Goal: Task Accomplishment & Management: Manage account settings

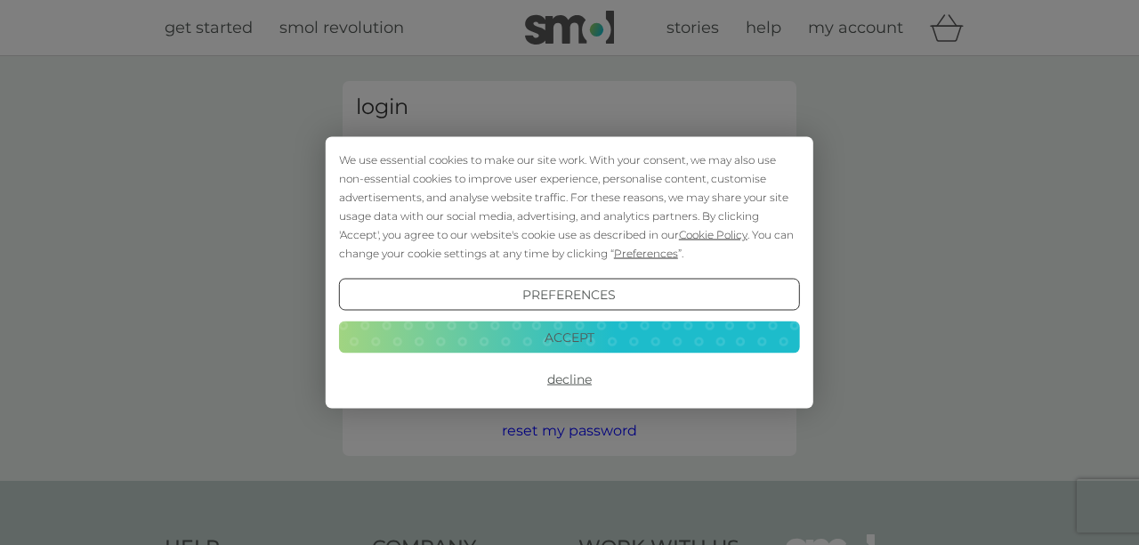
click at [578, 379] on button "Decline" at bounding box center [569, 379] width 461 height 32
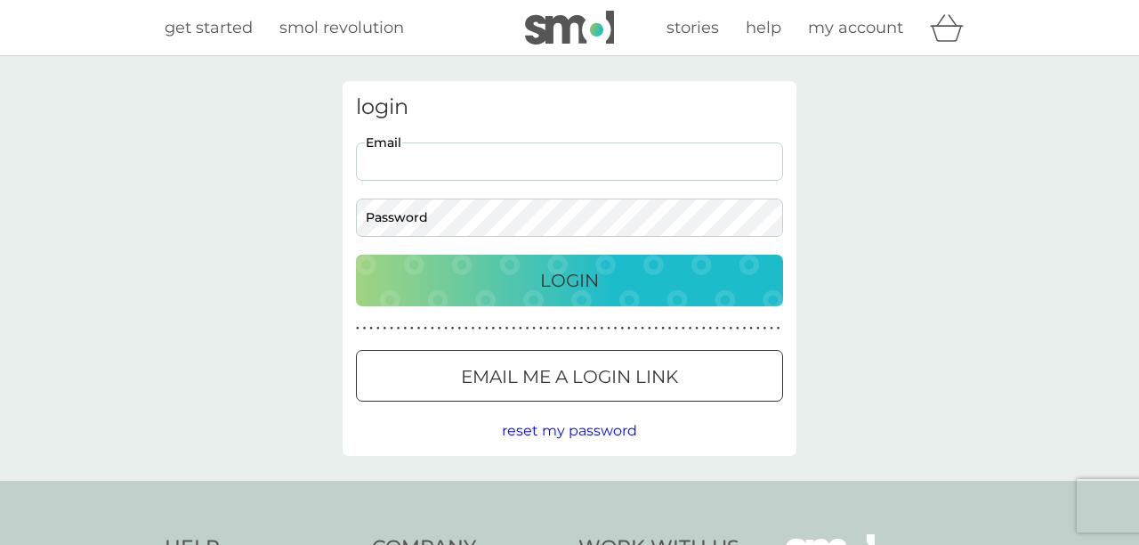
click at [504, 160] on input "Email" at bounding box center [569, 161] width 427 height 38
type input "paulapaul@sky.com"
click at [567, 279] on p "Login" at bounding box center [569, 280] width 59 height 28
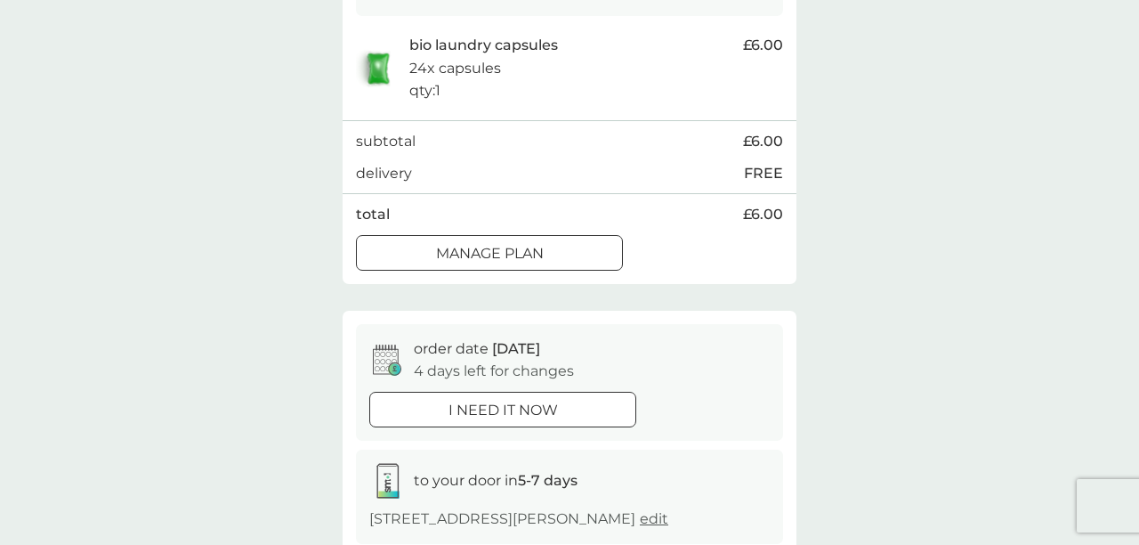
scroll to position [397, 0]
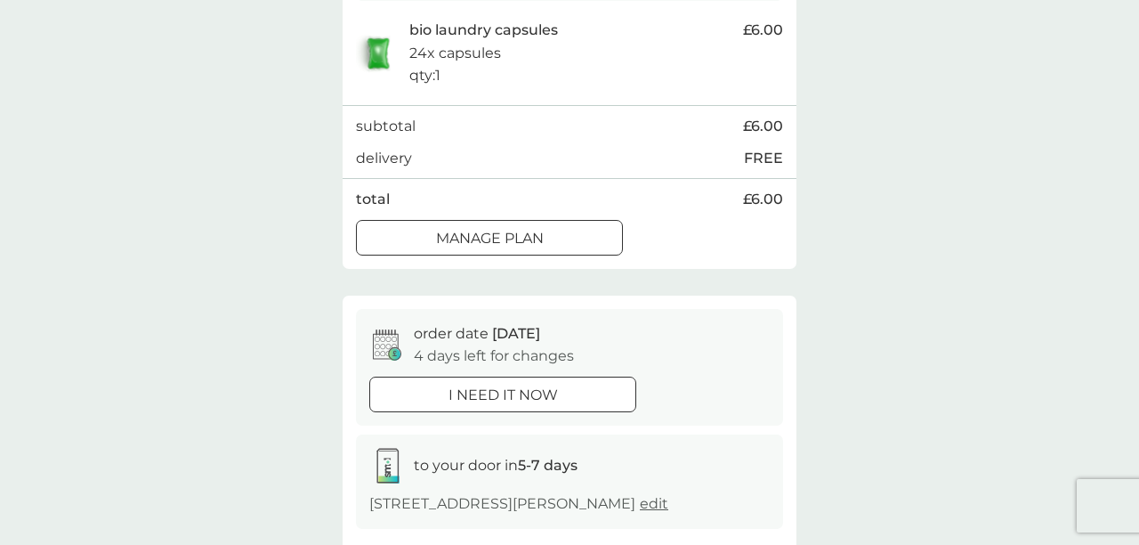
click at [506, 229] on div at bounding box center [489, 238] width 64 height 19
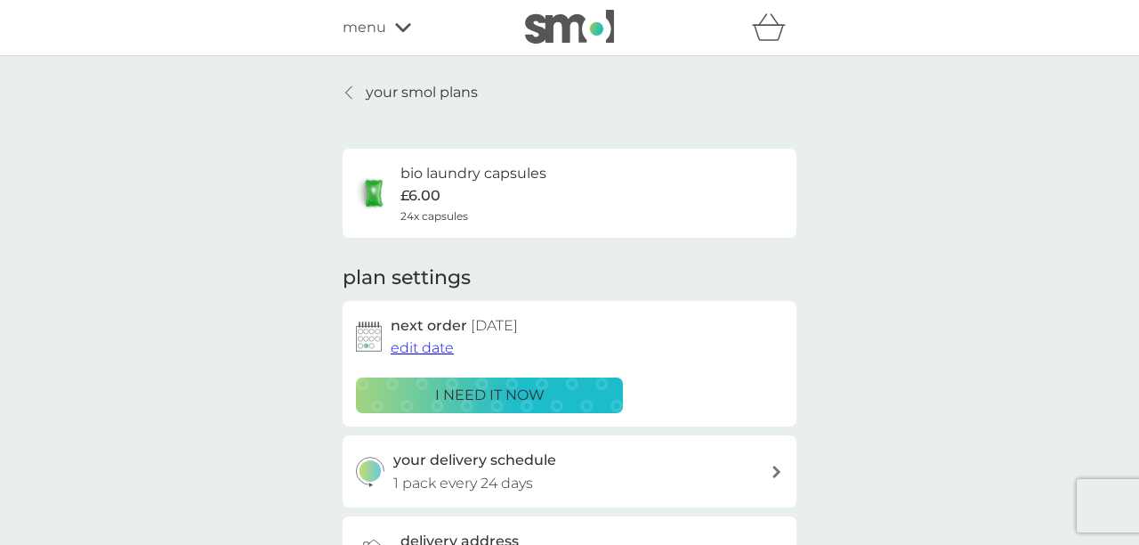
click at [434, 345] on span "edit date" at bounding box center [422, 347] width 63 height 17
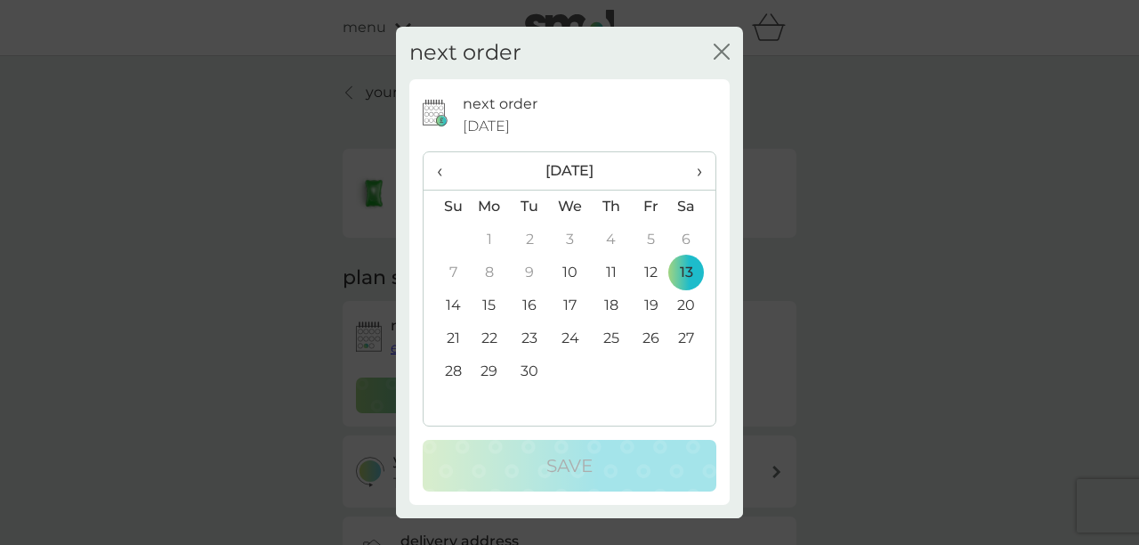
click at [699, 166] on span "›" at bounding box center [693, 170] width 18 height 37
click at [688, 236] on td "4" at bounding box center [693, 239] width 45 height 33
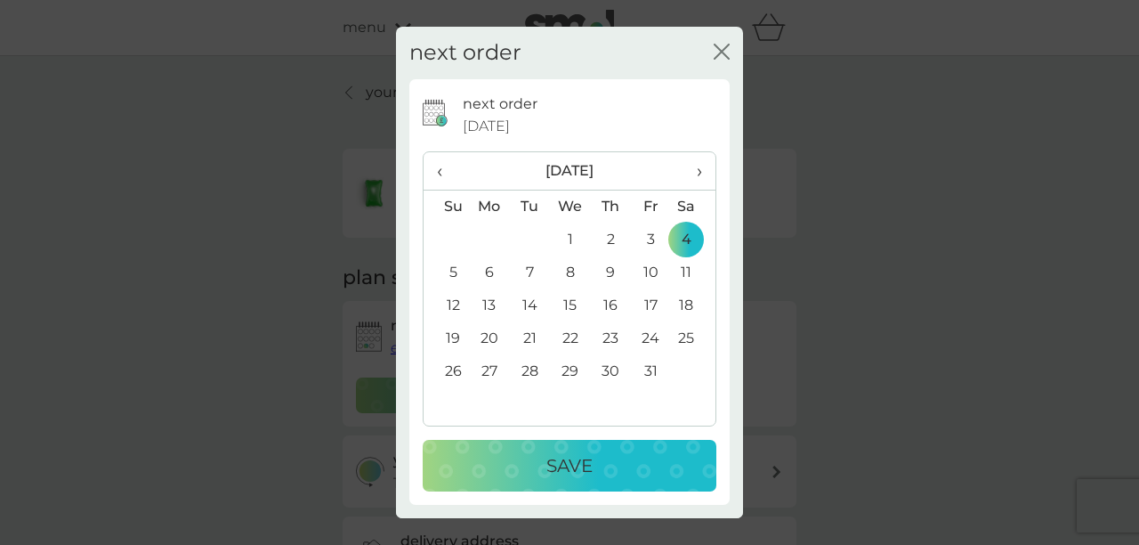
click at [573, 466] on p "Save" at bounding box center [570, 465] width 46 height 28
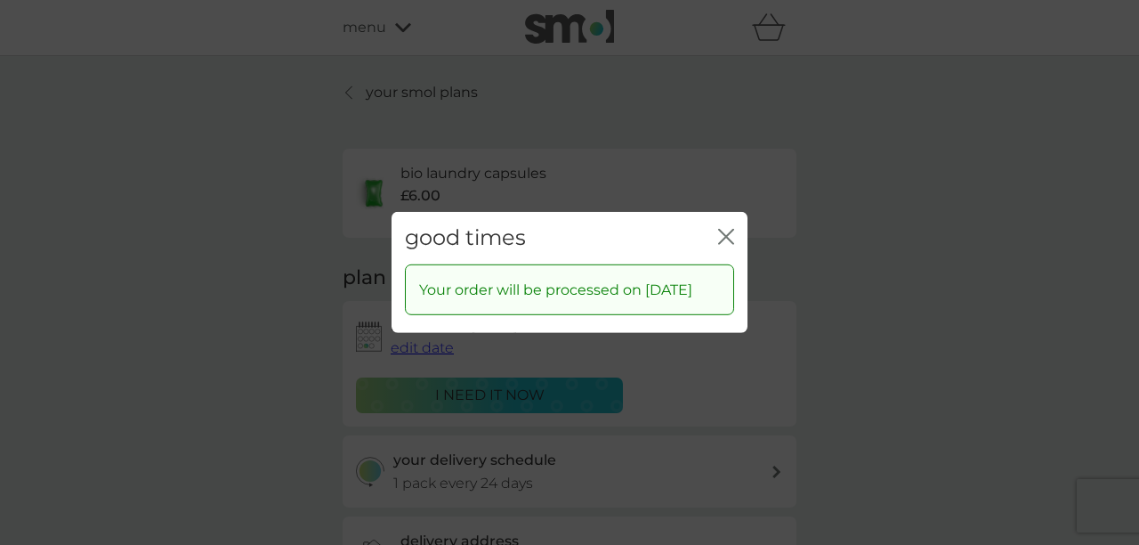
click at [724, 230] on icon "close" at bounding box center [722, 237] width 7 height 14
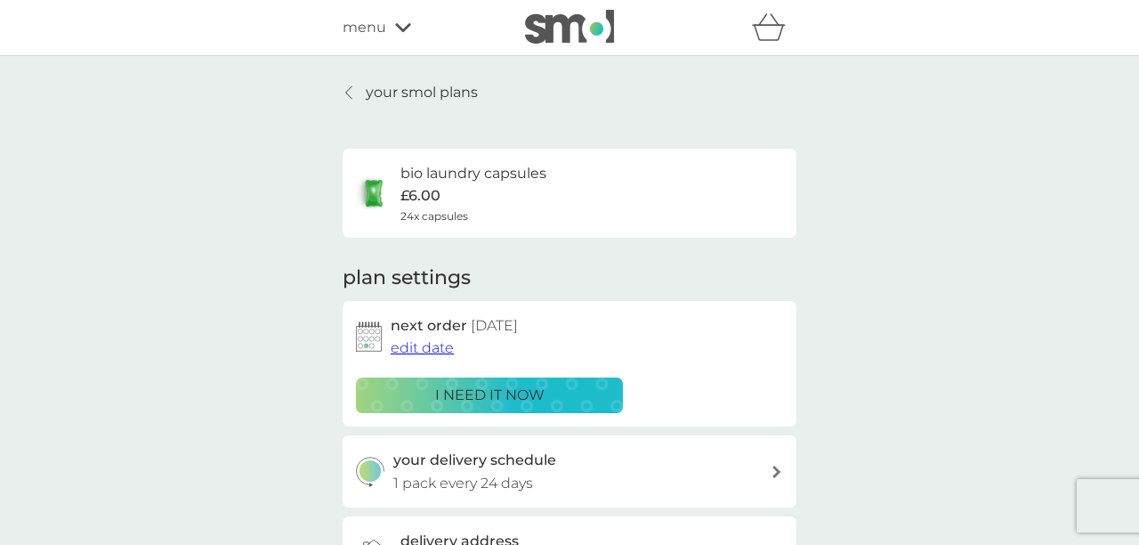
click at [431, 92] on p "your smol plans" at bounding box center [422, 92] width 112 height 23
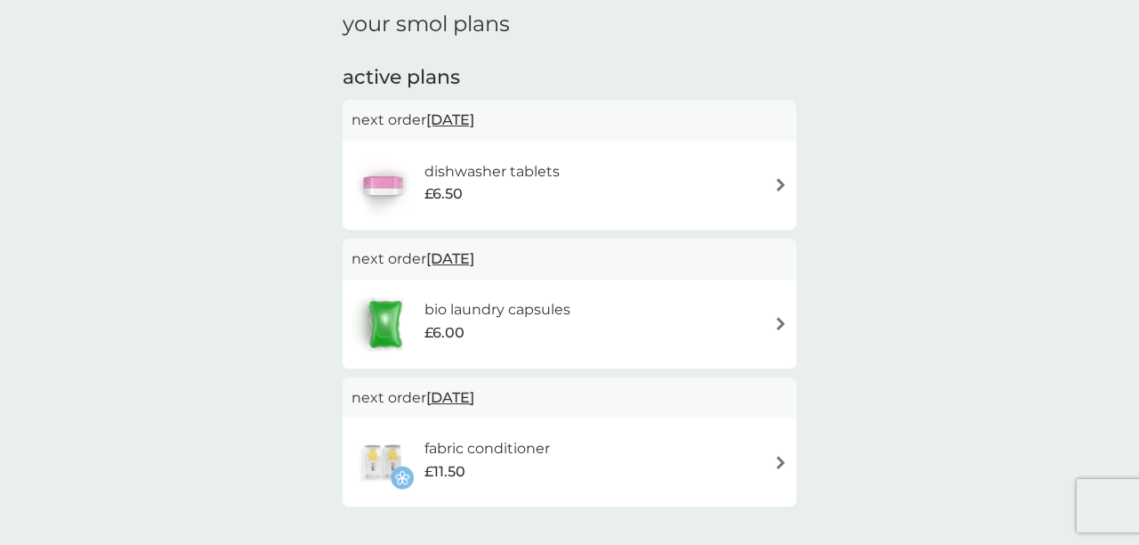
scroll to position [255, 0]
click at [778, 176] on img at bounding box center [780, 182] width 13 height 13
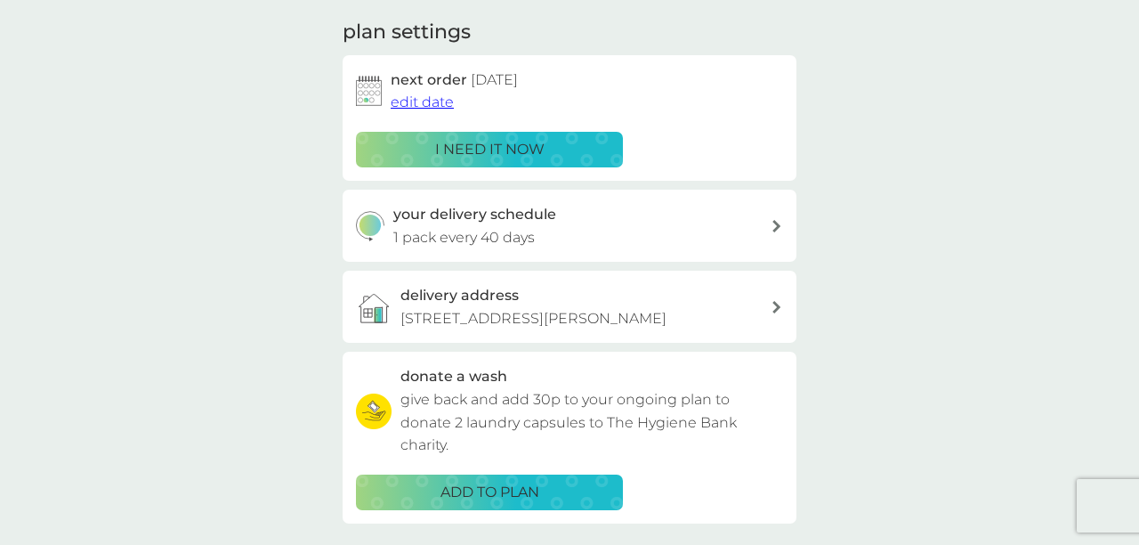
scroll to position [226, 0]
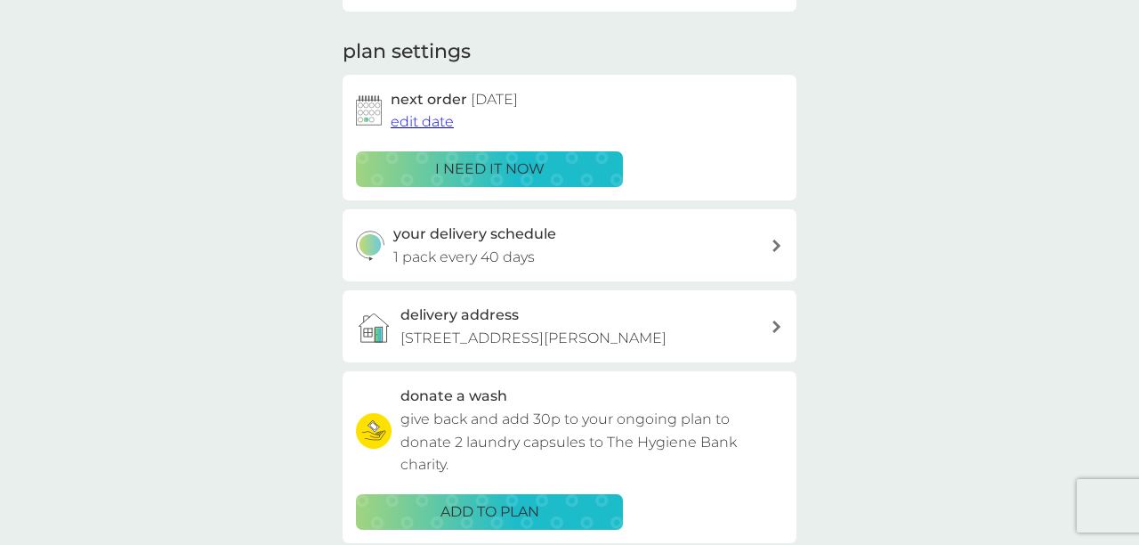
click at [422, 117] on span "edit date" at bounding box center [422, 121] width 63 height 17
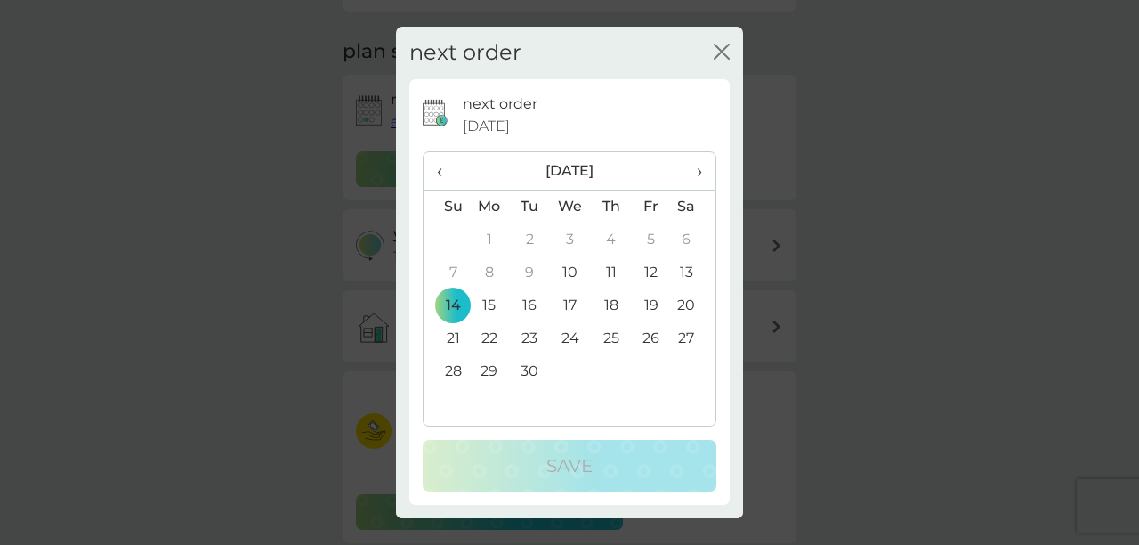
click at [687, 336] on td "27" at bounding box center [693, 338] width 45 height 33
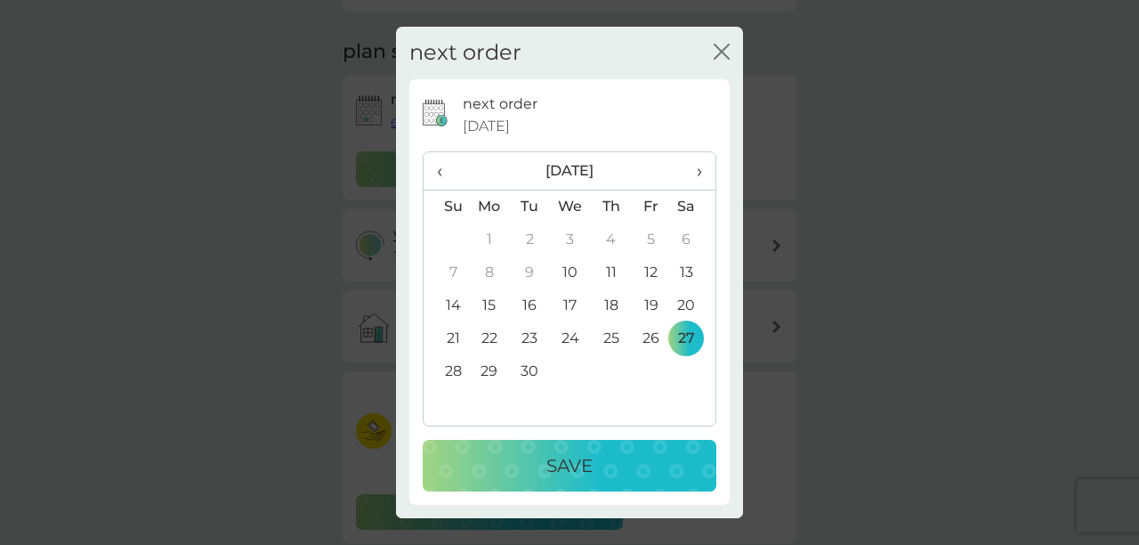
click at [575, 466] on p "Save" at bounding box center [570, 465] width 46 height 28
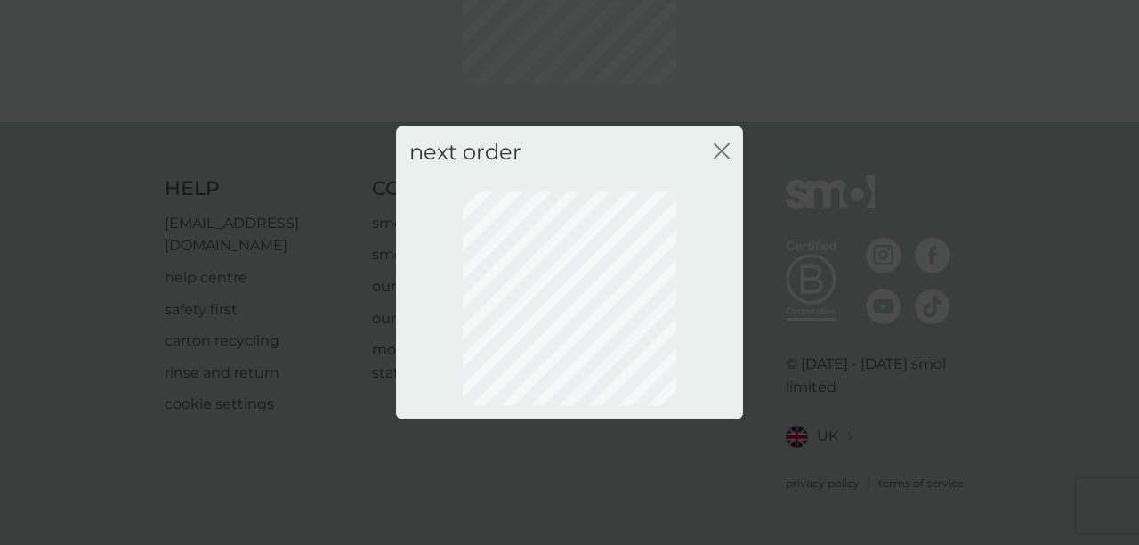
scroll to position [200, 0]
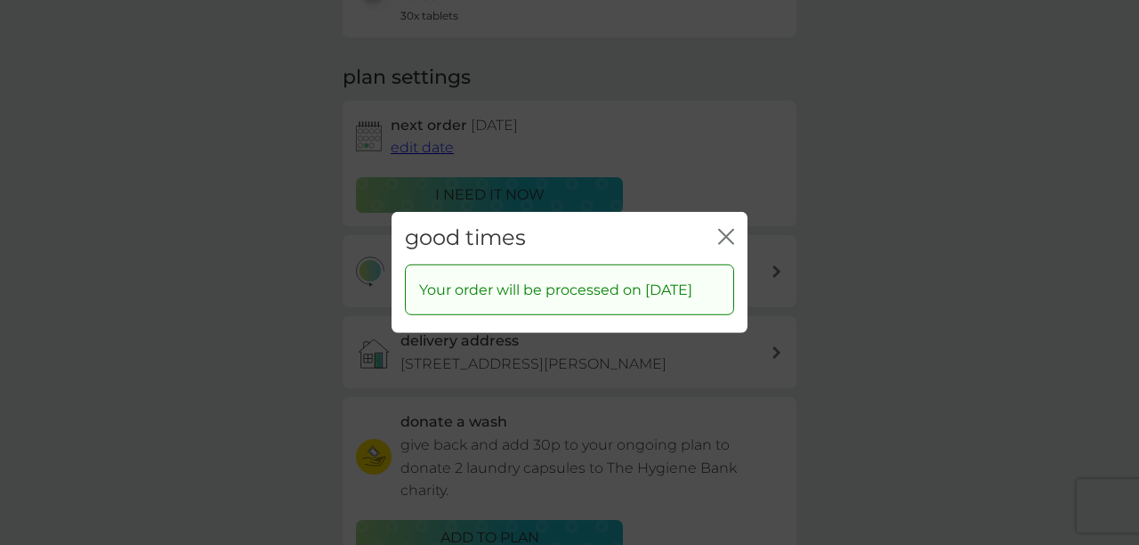
click at [723, 229] on icon "close" at bounding box center [726, 237] width 16 height 16
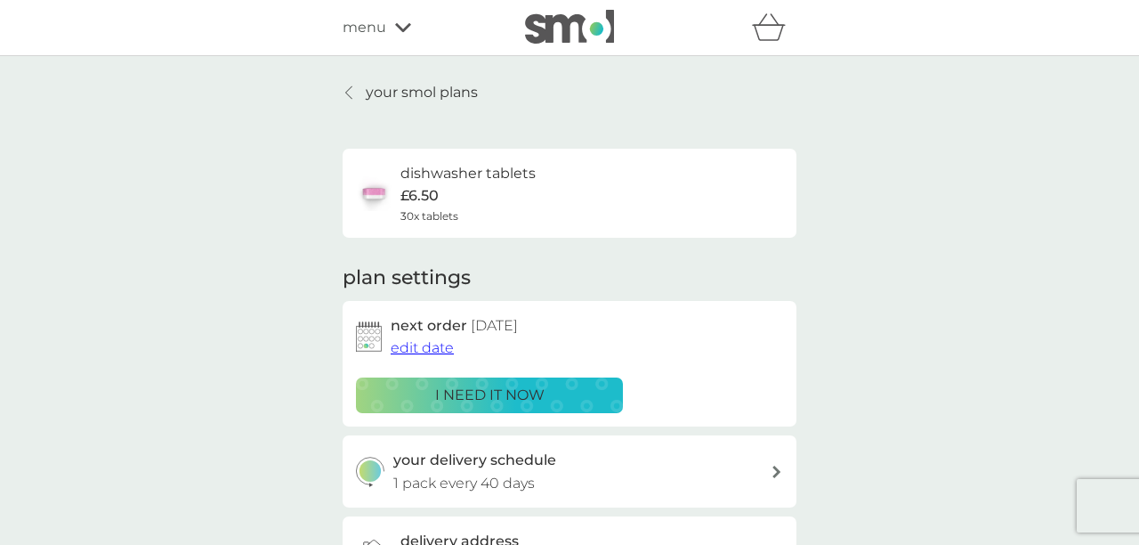
scroll to position [0, 0]
click at [408, 93] on p "your smol plans" at bounding box center [422, 92] width 112 height 23
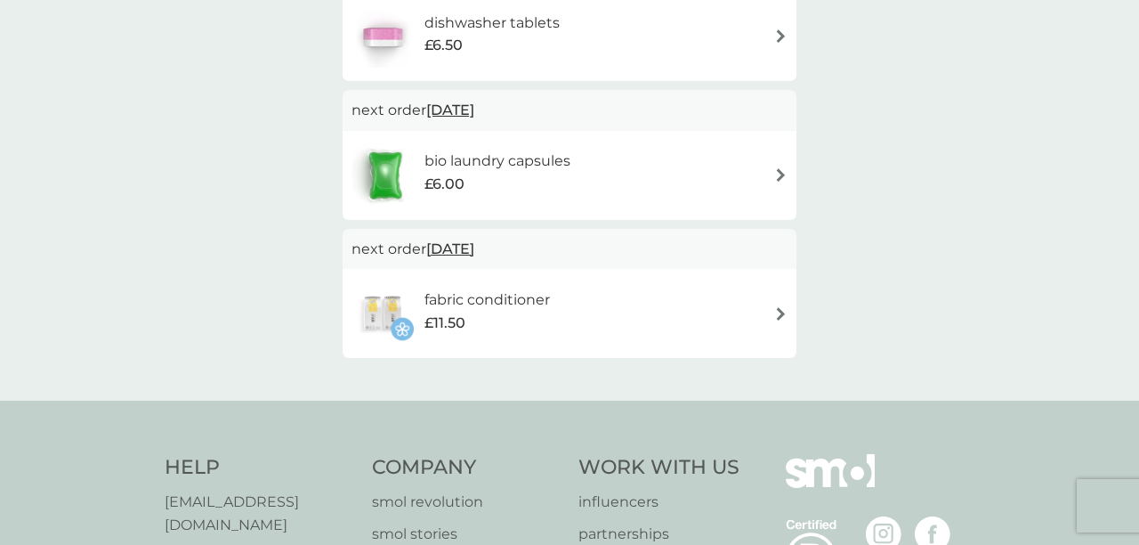
scroll to position [405, 0]
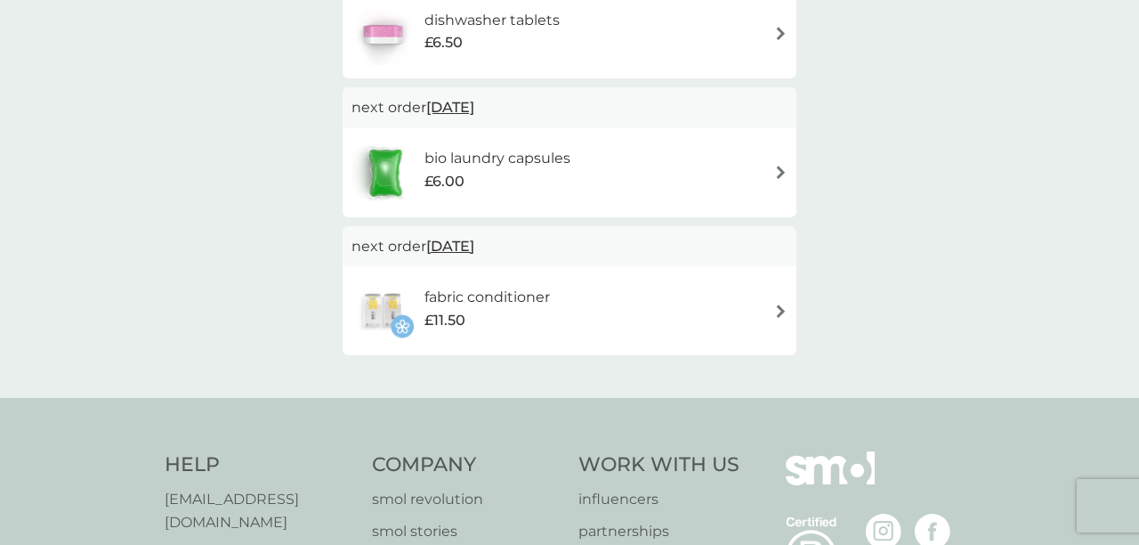
click at [778, 304] on img at bounding box center [780, 310] width 13 height 13
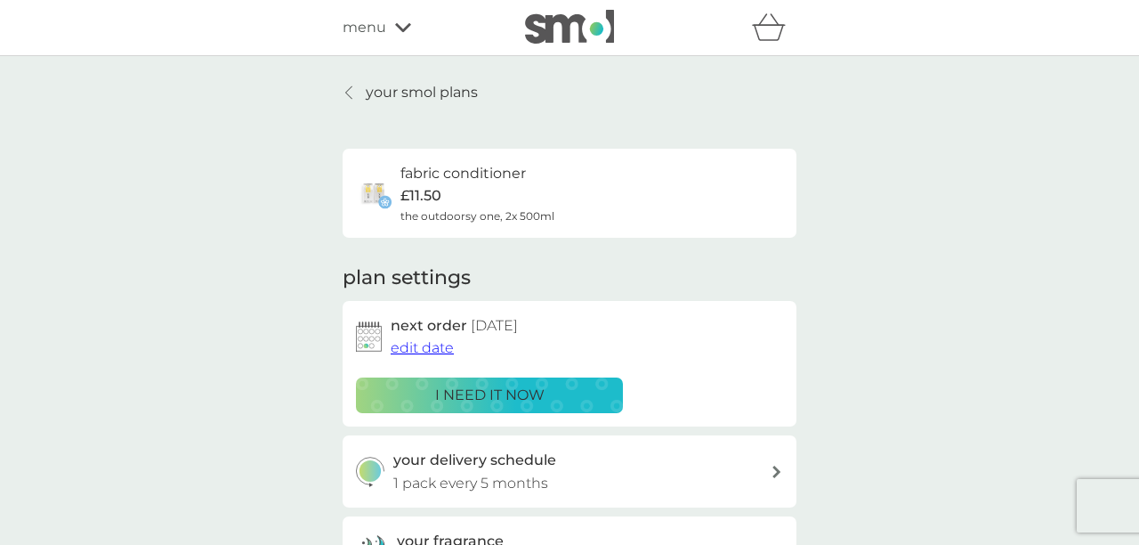
click at [384, 28] on span "menu" at bounding box center [365, 27] width 44 height 23
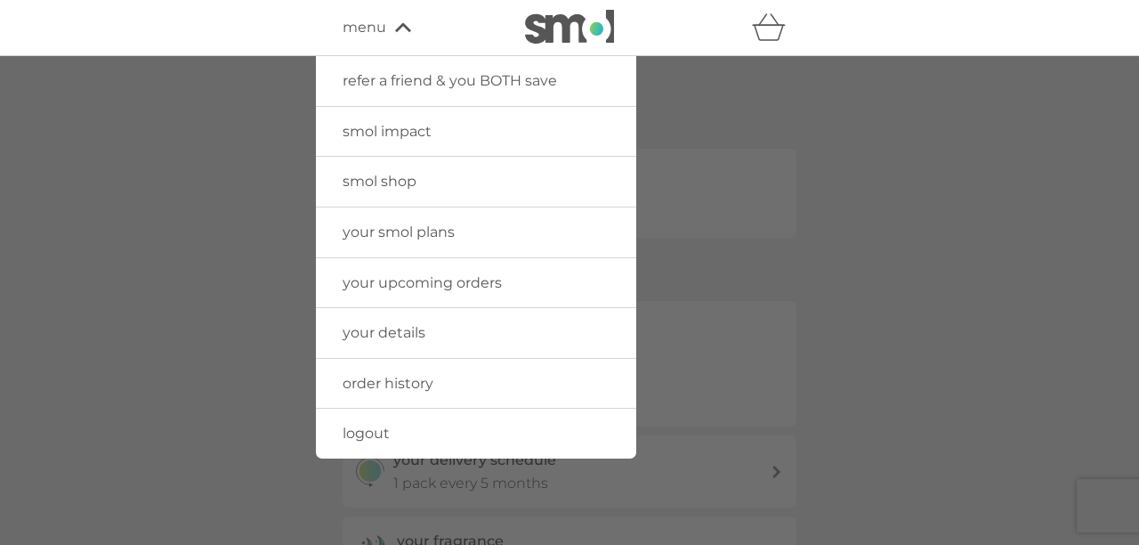
click at [364, 428] on span "logout" at bounding box center [366, 433] width 47 height 17
